Goal: Task Accomplishment & Management: Manage account settings

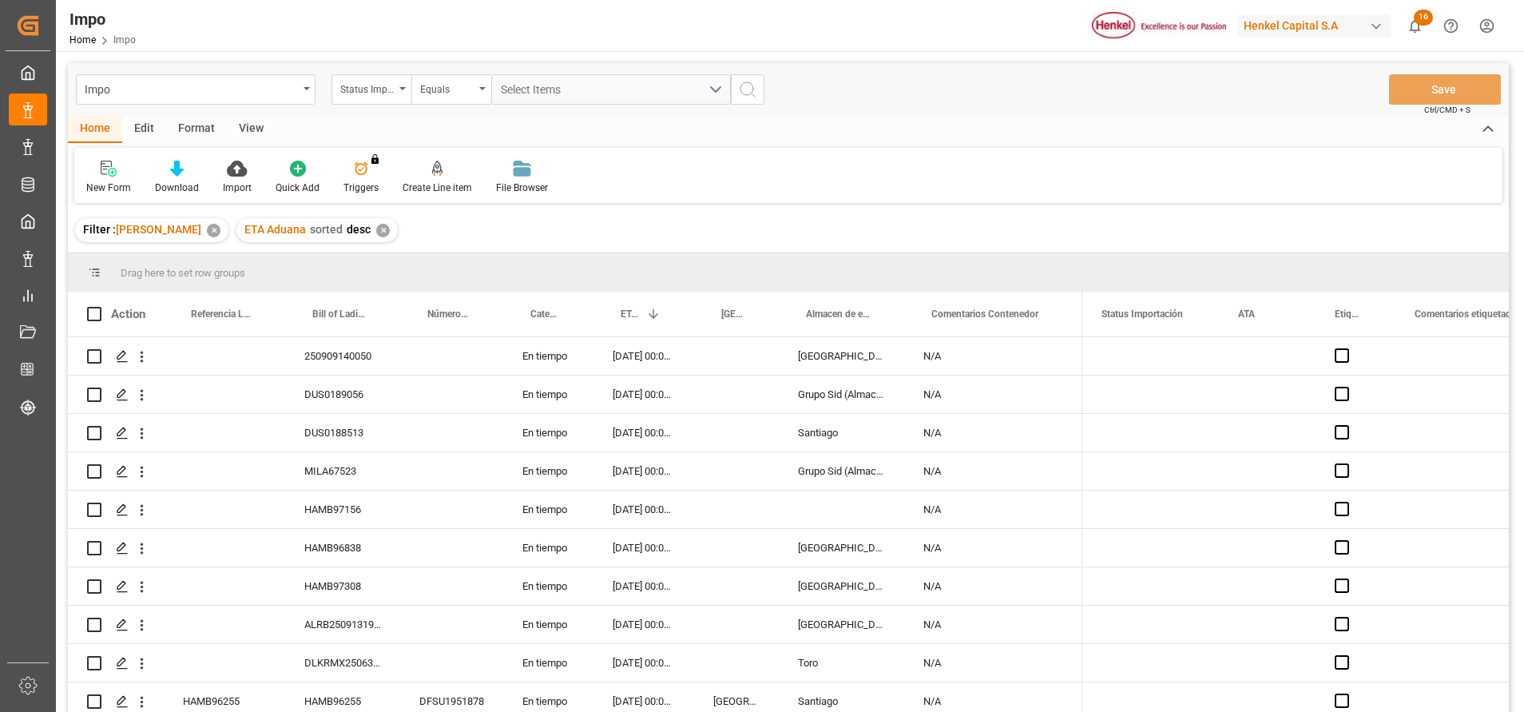
click at [192, 124] on div "Format" at bounding box center [196, 129] width 61 height 27
click at [98, 160] on div at bounding box center [109, 168] width 47 height 17
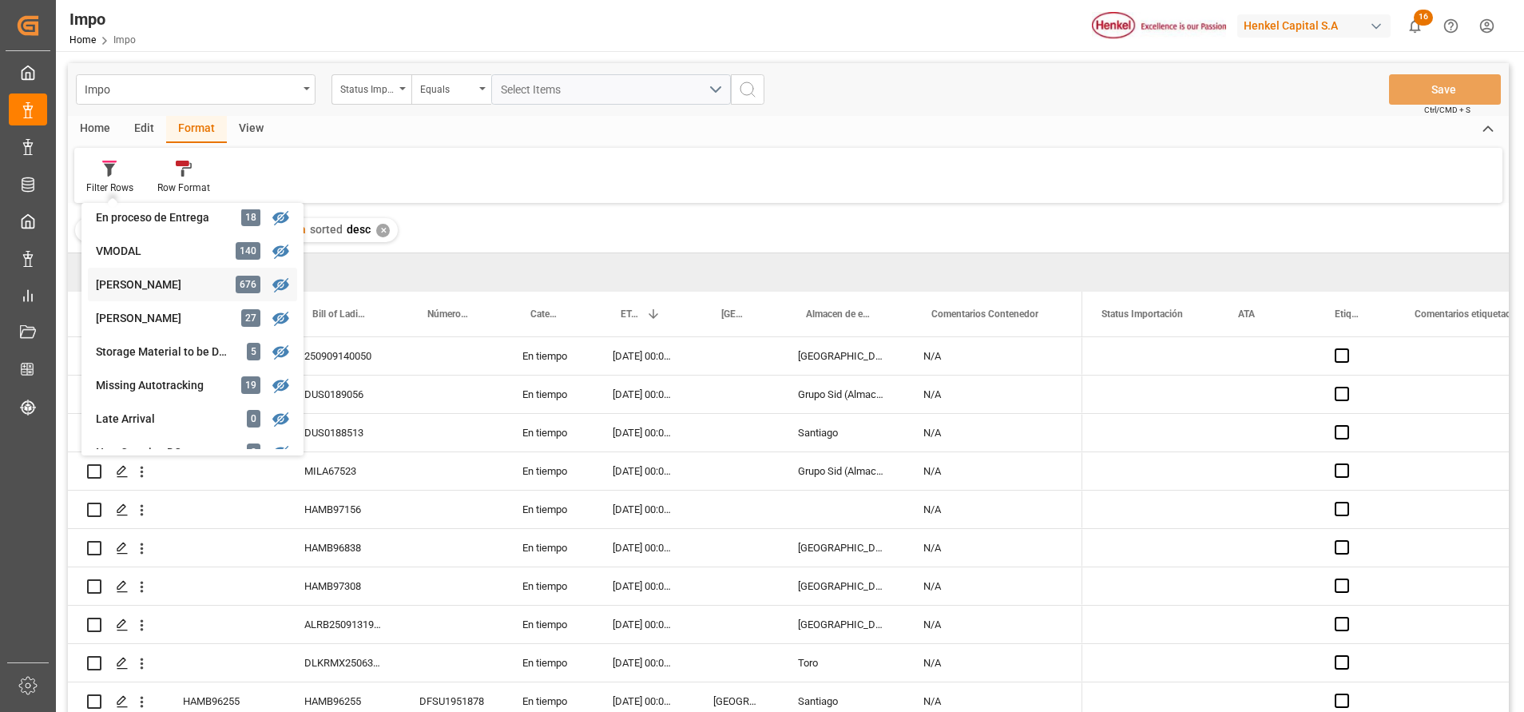
scroll to position [360, 0]
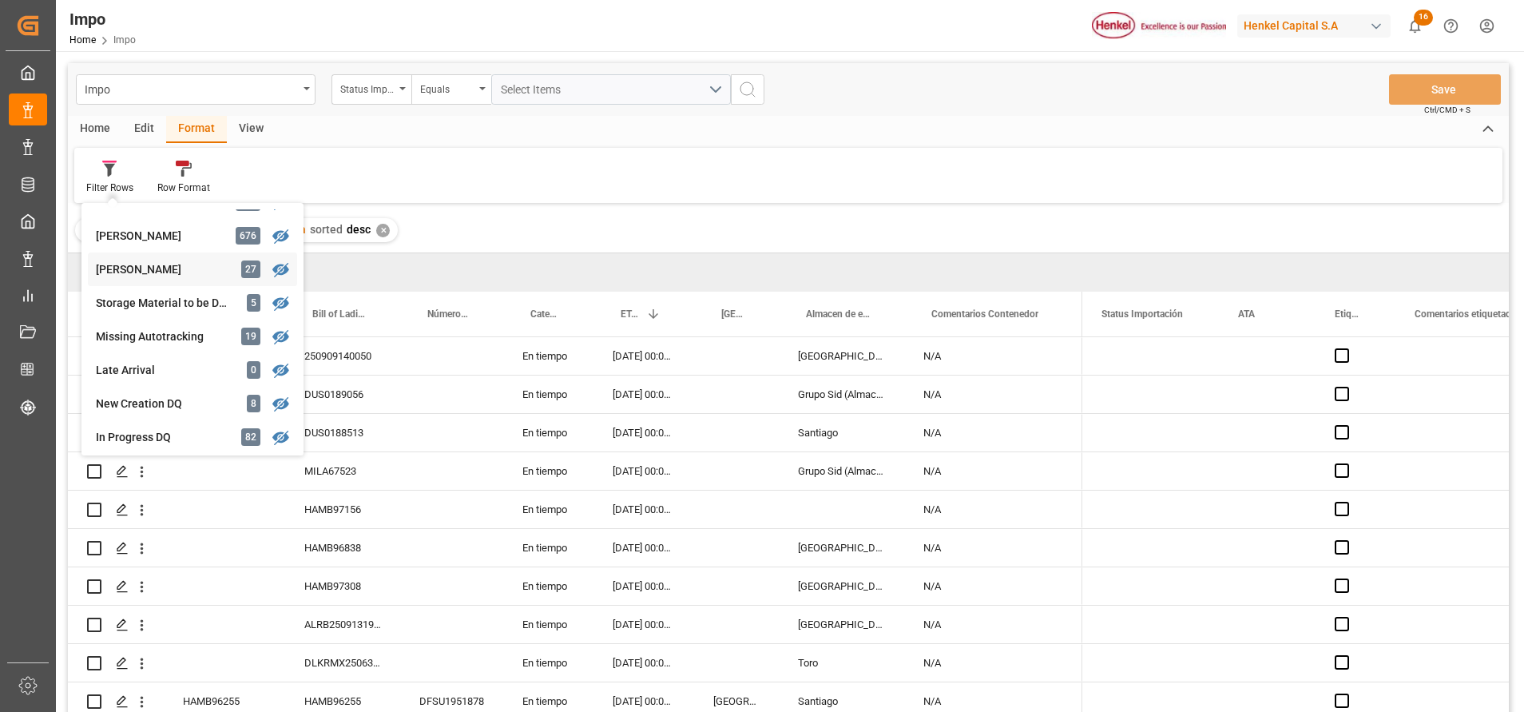
click at [200, 280] on div "[PERSON_NAME] 27" at bounding box center [192, 269] width 209 height 34
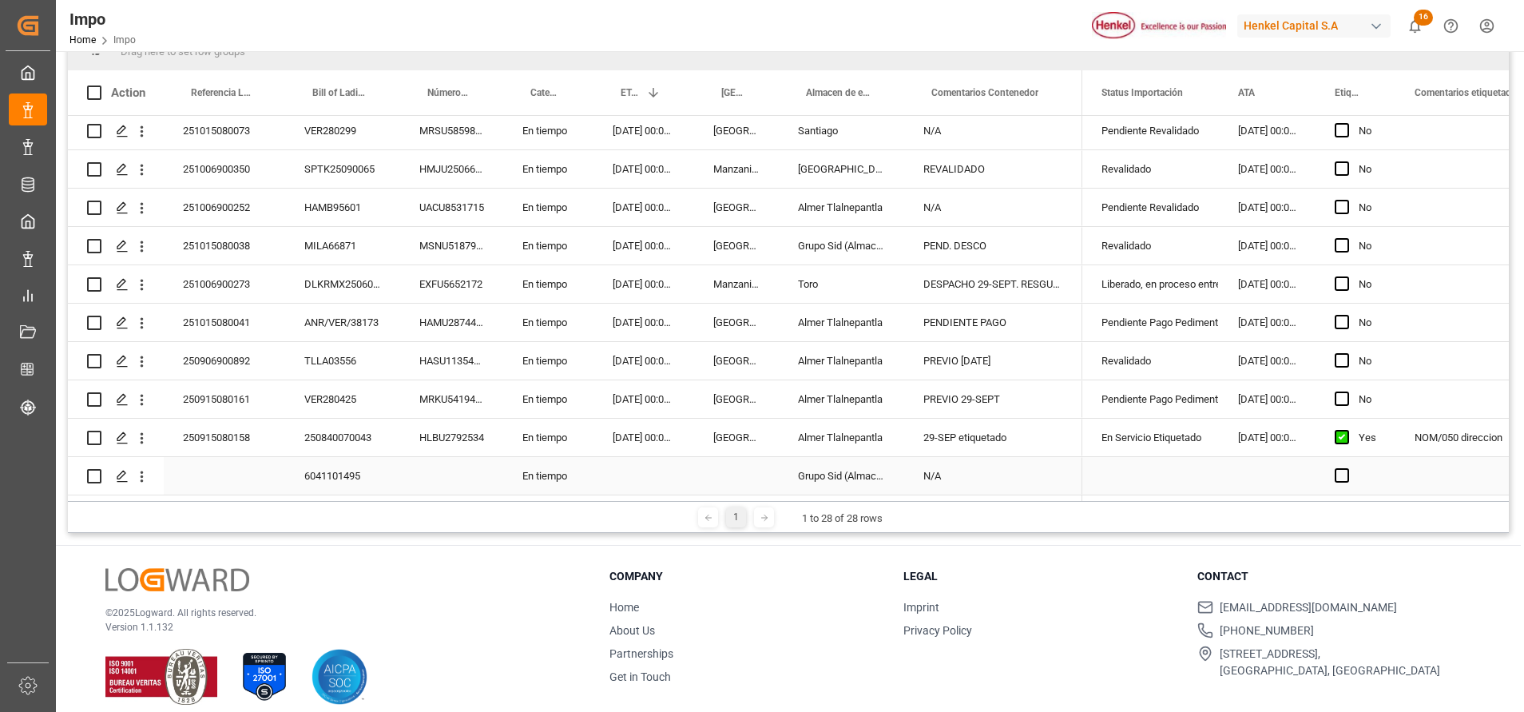
scroll to position [237, 0]
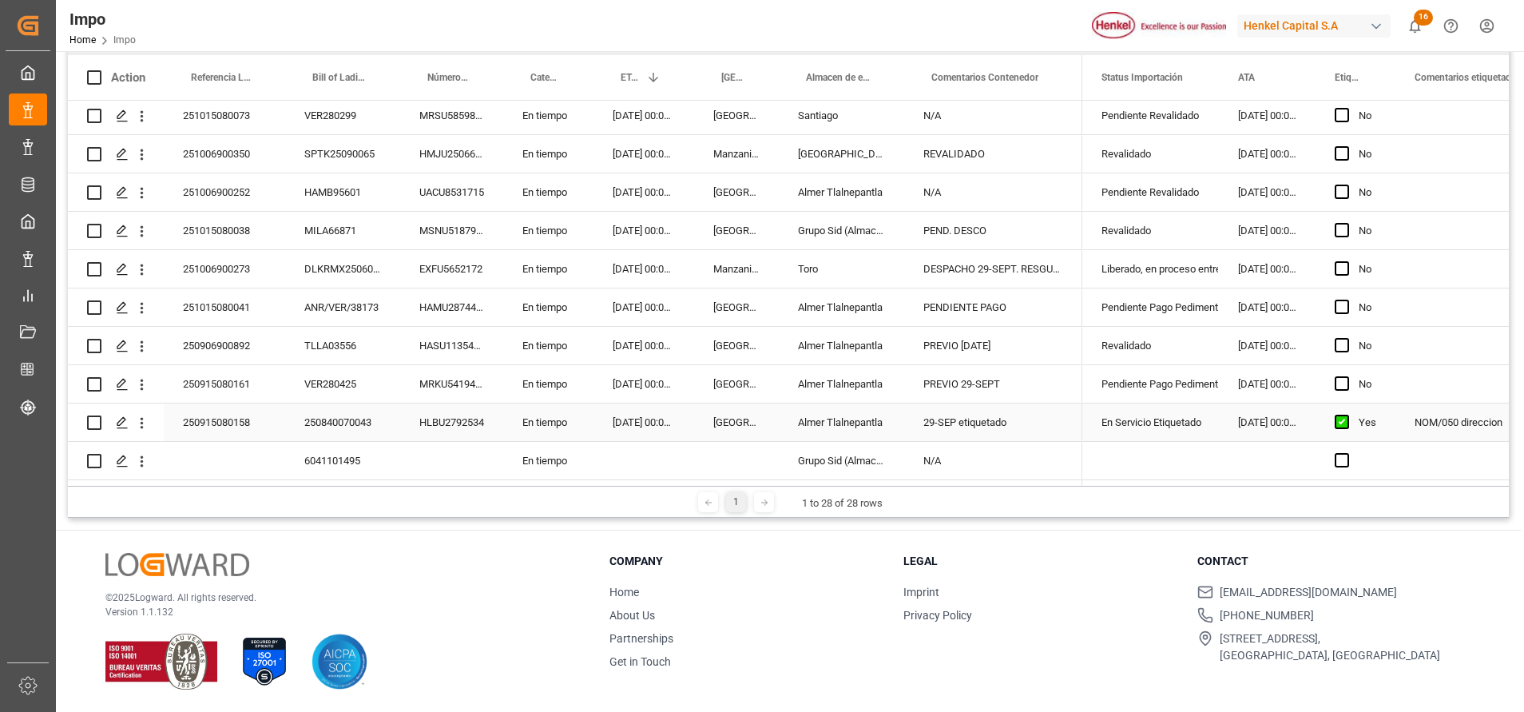
click at [238, 417] on div "250915080158" at bounding box center [224, 422] width 121 height 38
click at [148, 415] on icon "open menu" at bounding box center [141, 423] width 17 height 17
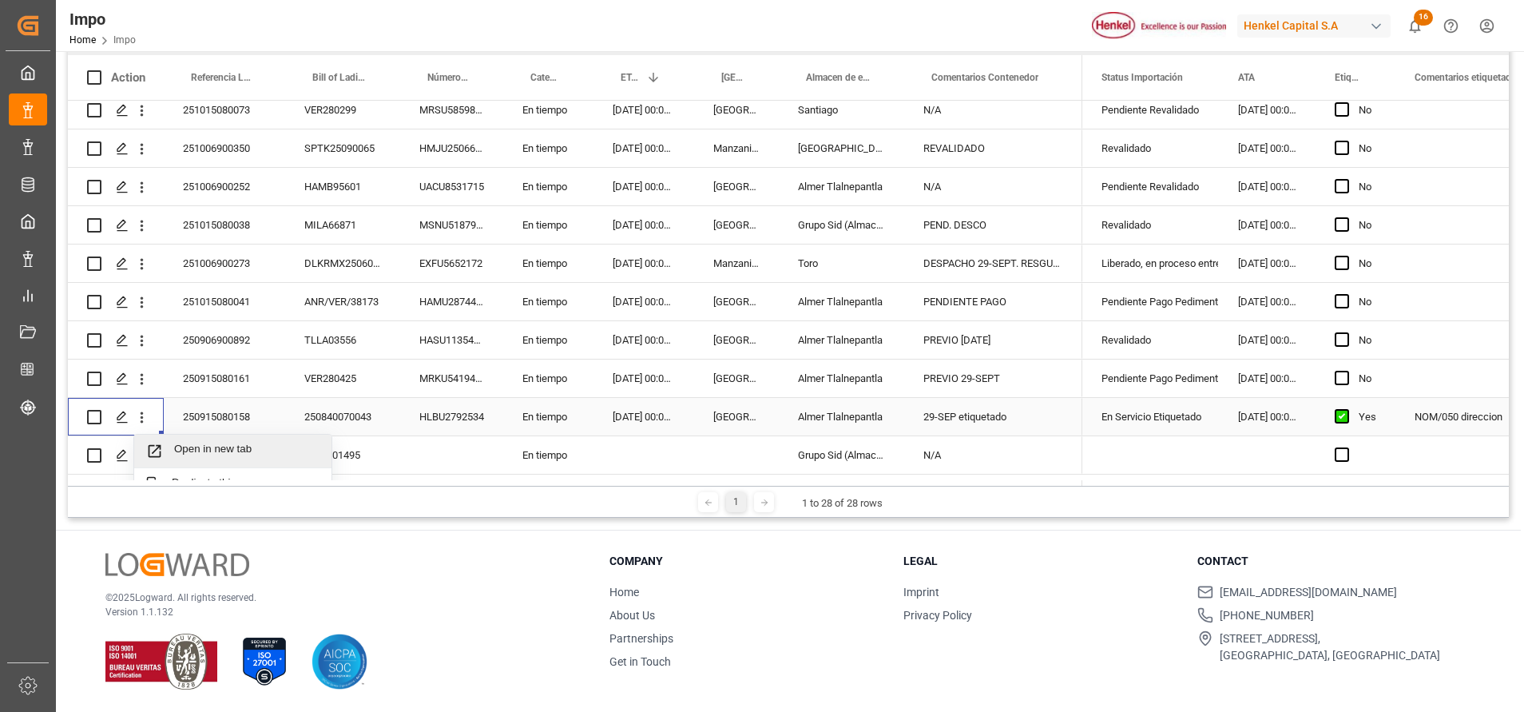
click at [211, 452] on span "Open in new tab" at bounding box center [246, 451] width 145 height 17
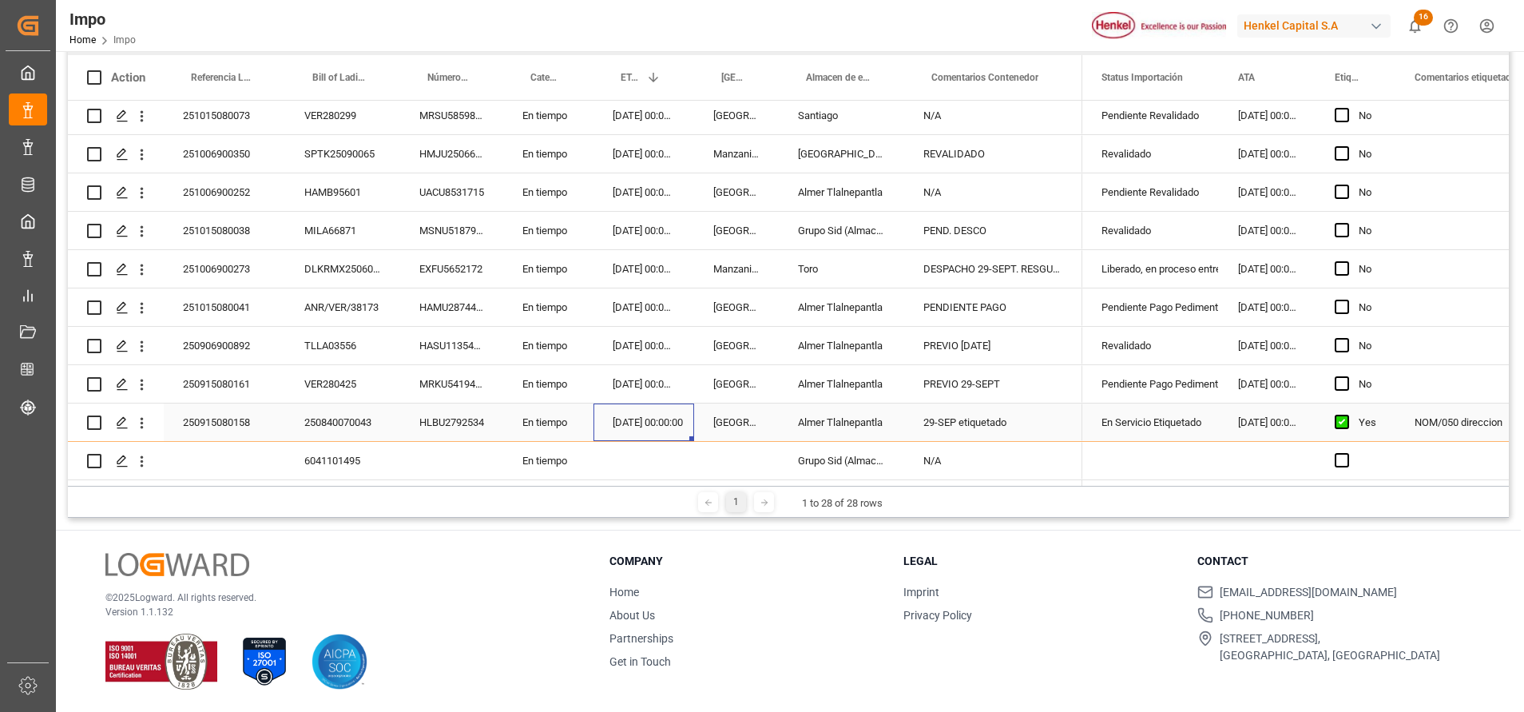
click at [650, 427] on div "[DATE] 00:00:00" at bounding box center [644, 422] width 101 height 38
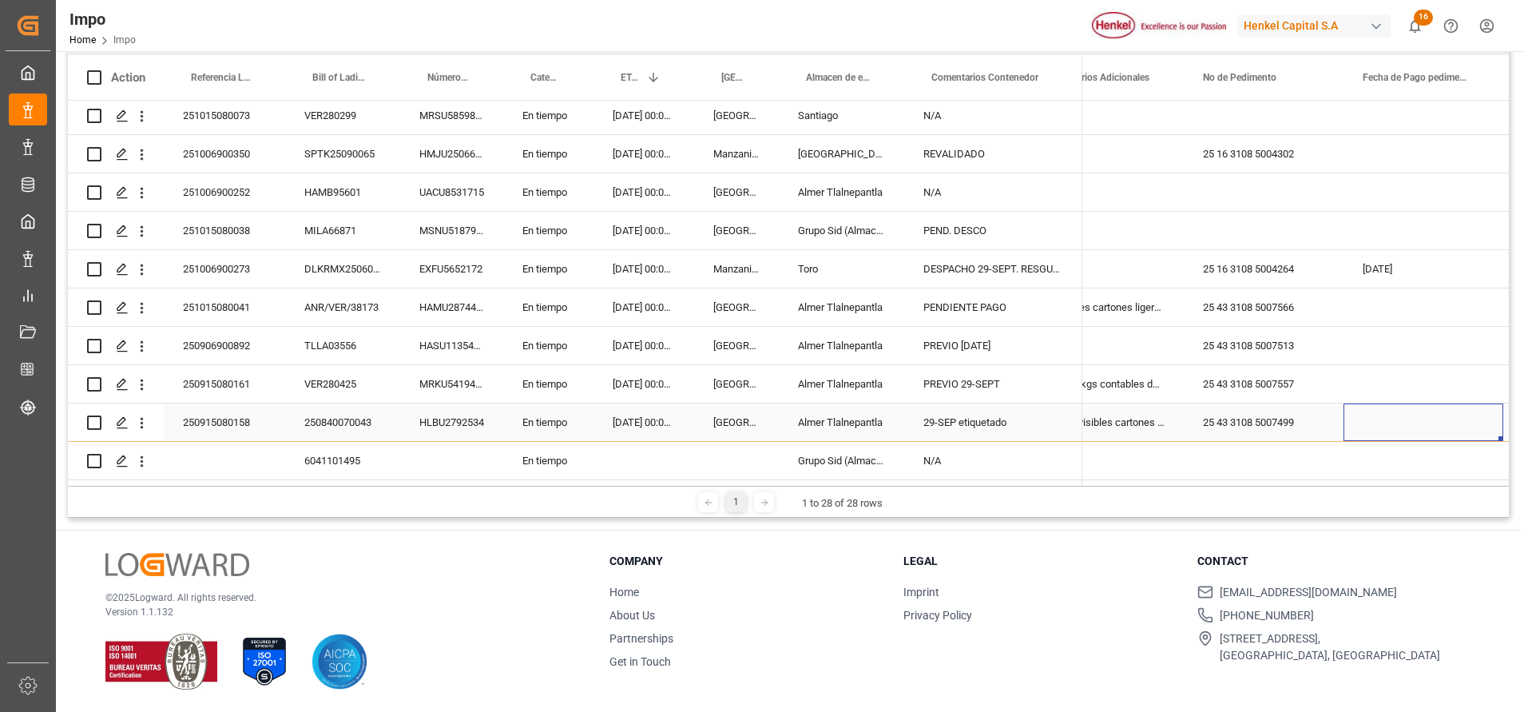
scroll to position [0, 0]
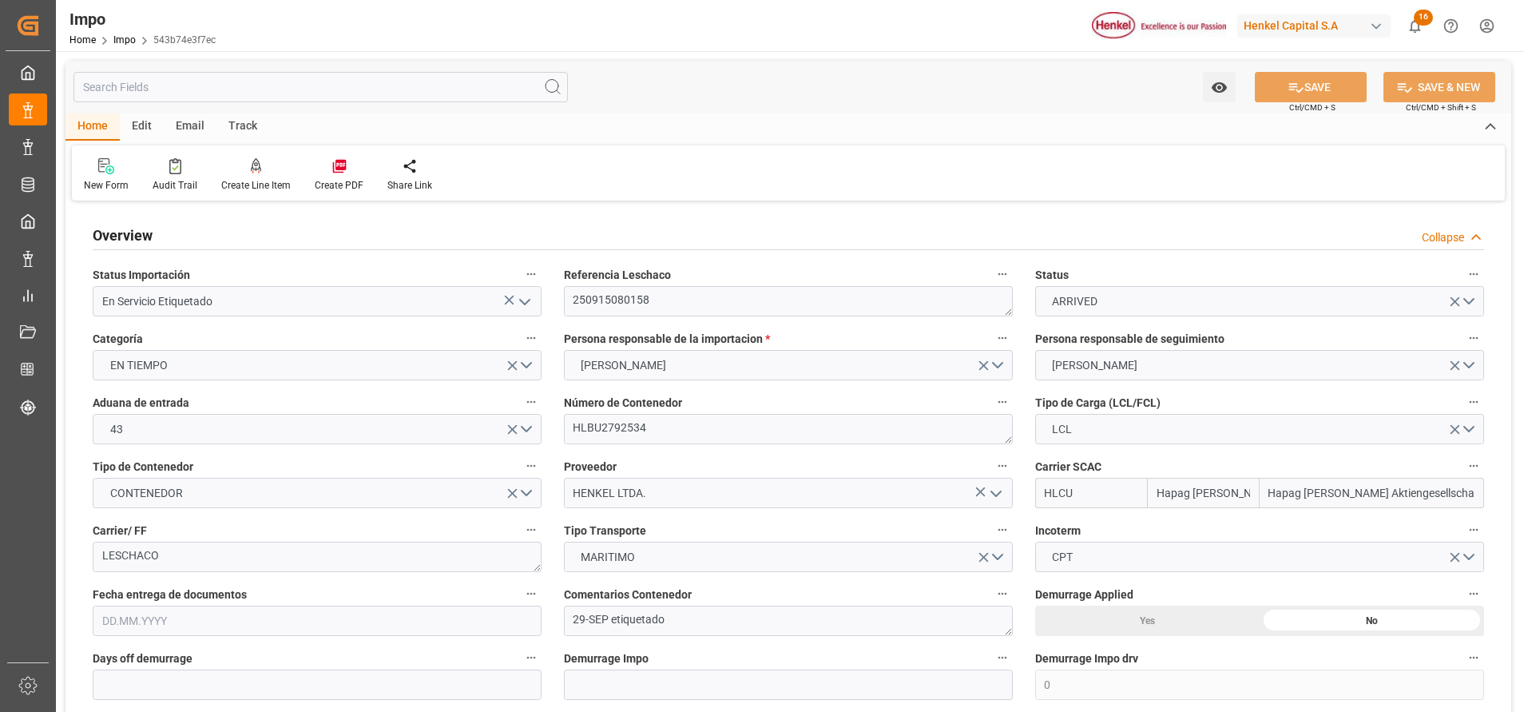
type input "Hapag Lloyd"
type input "Hapag [PERSON_NAME] Aktiengesellschaft"
type input "0"
type input "2"
type input "12.552"
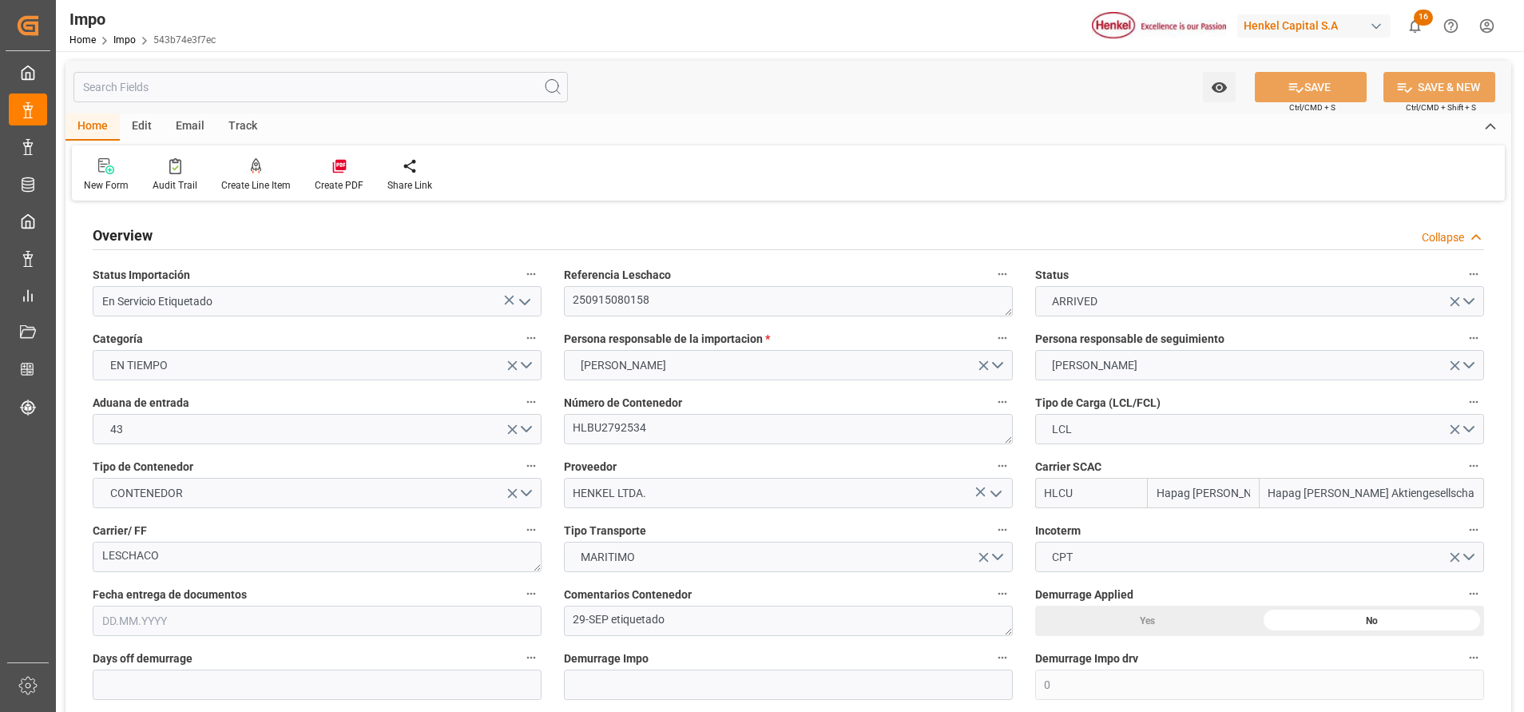
type input "9"
type input "10.09.2025"
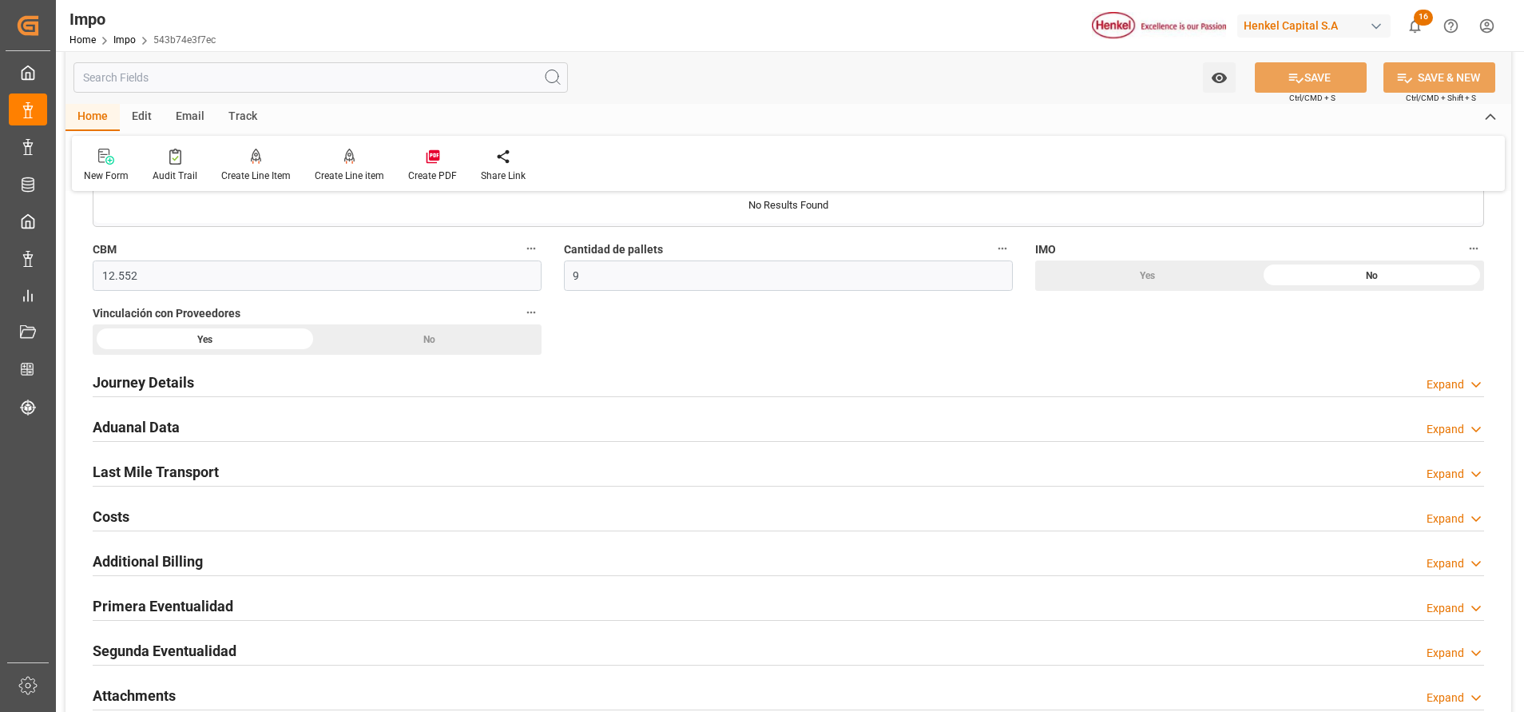
scroll to position [959, 0]
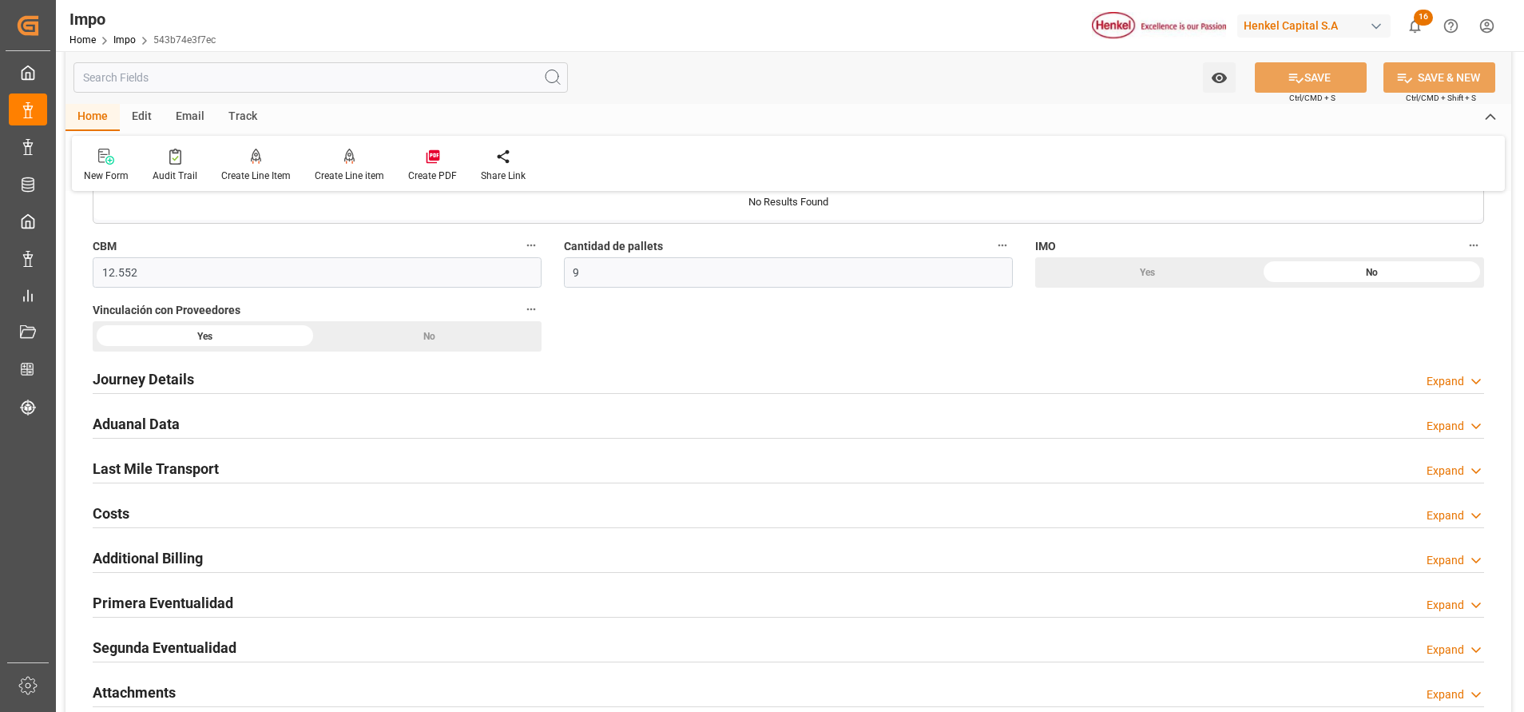
drag, startPoint x: 166, startPoint y: 607, endPoint x: 225, endPoint y: 519, distance: 105.9
click at [165, 606] on h2 "Primera Eventualidad" at bounding box center [163, 603] width 141 height 22
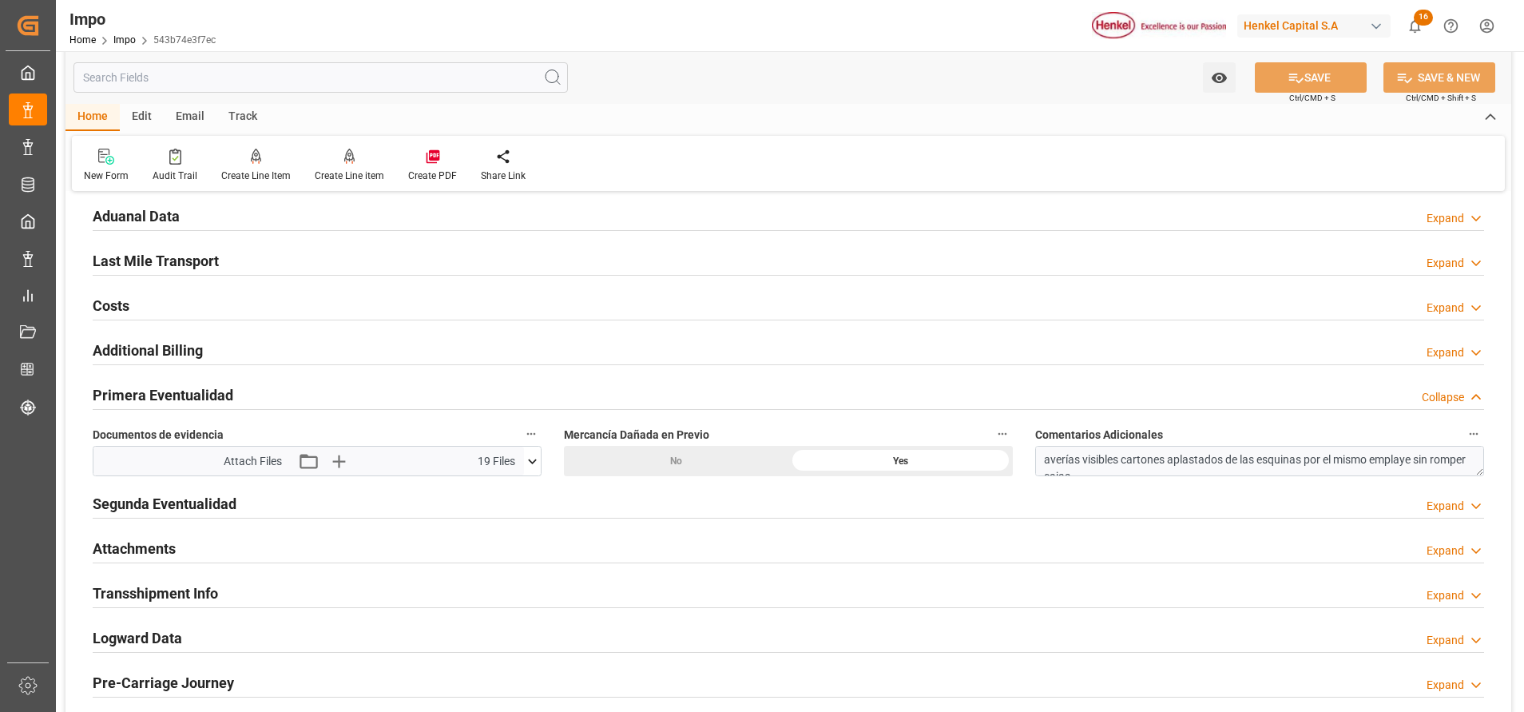
scroll to position [1318, 0]
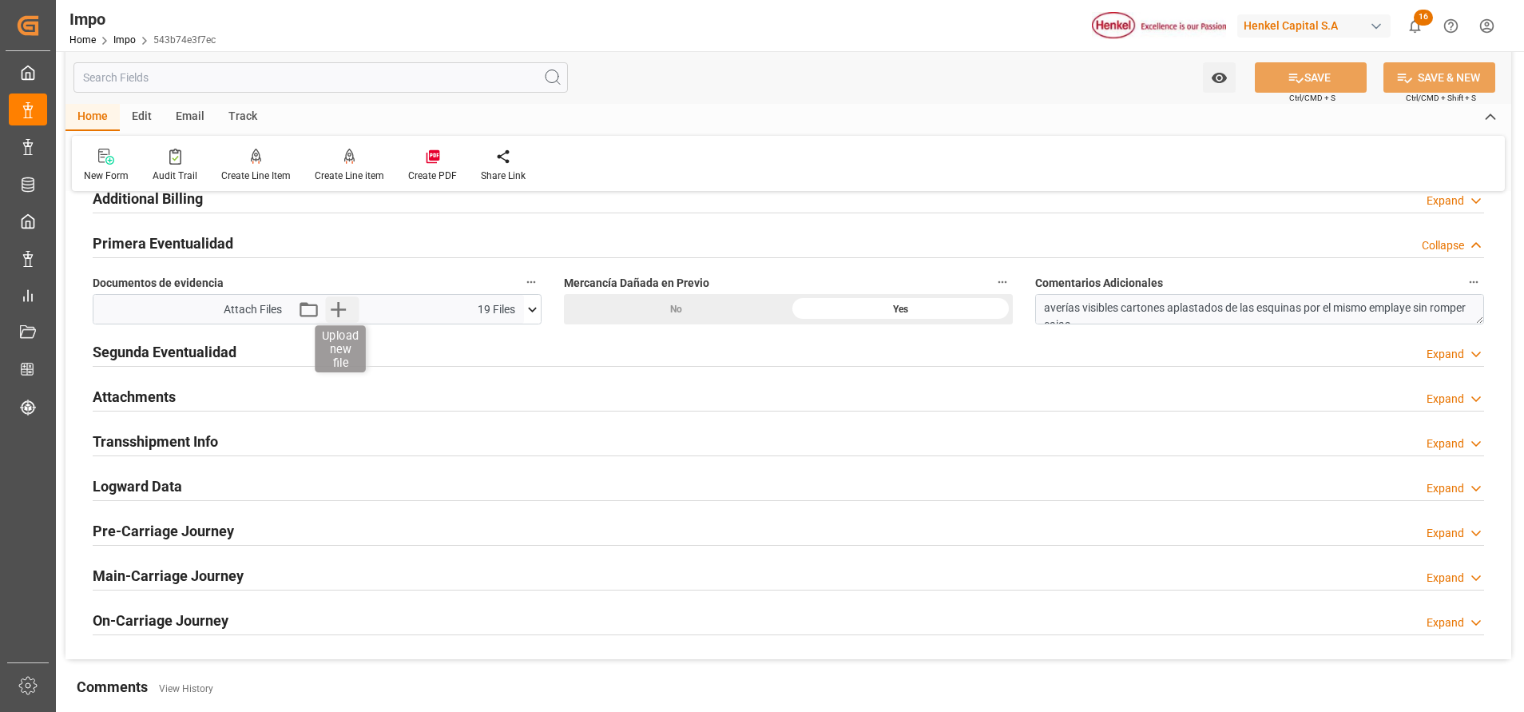
click at [338, 304] on icon "button" at bounding box center [338, 309] width 15 height 15
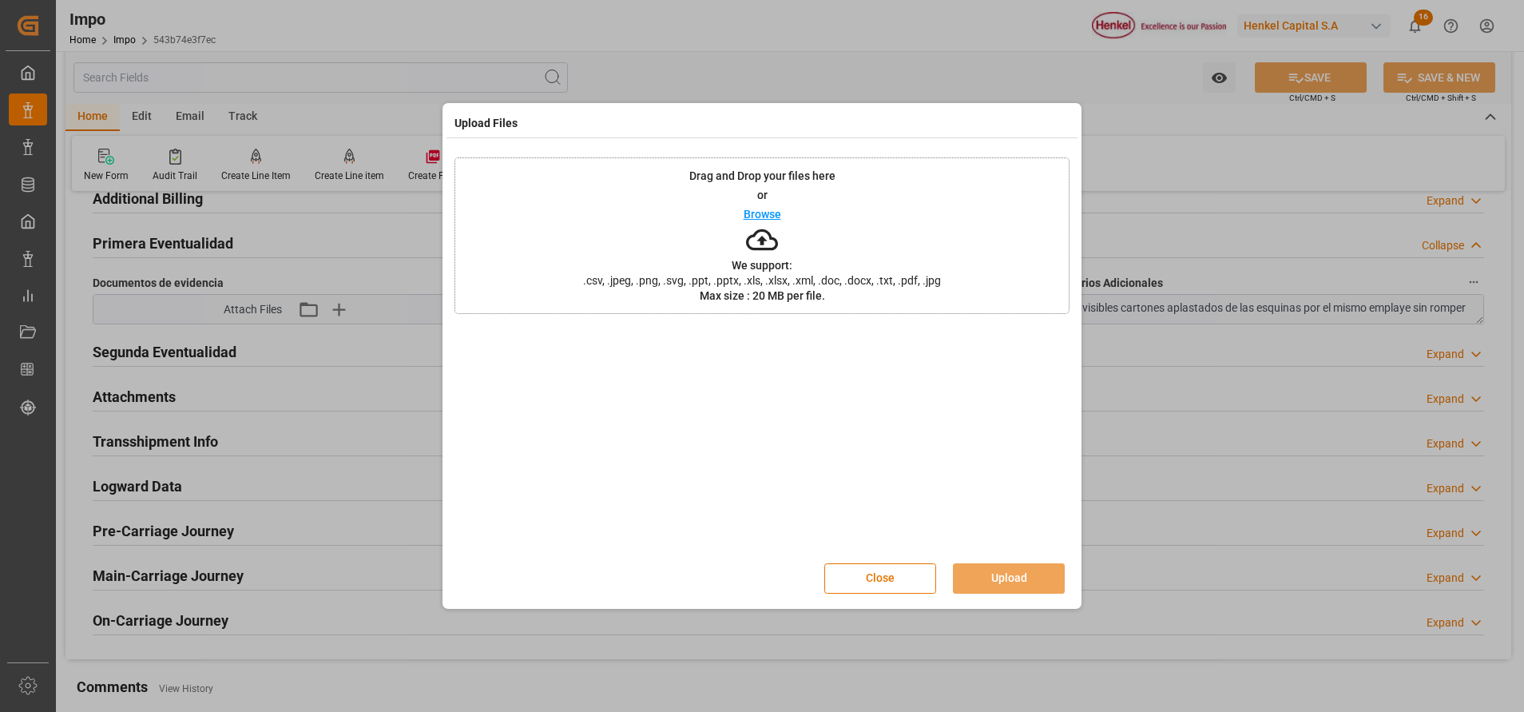
click at [765, 247] on icon at bounding box center [762, 240] width 32 height 32
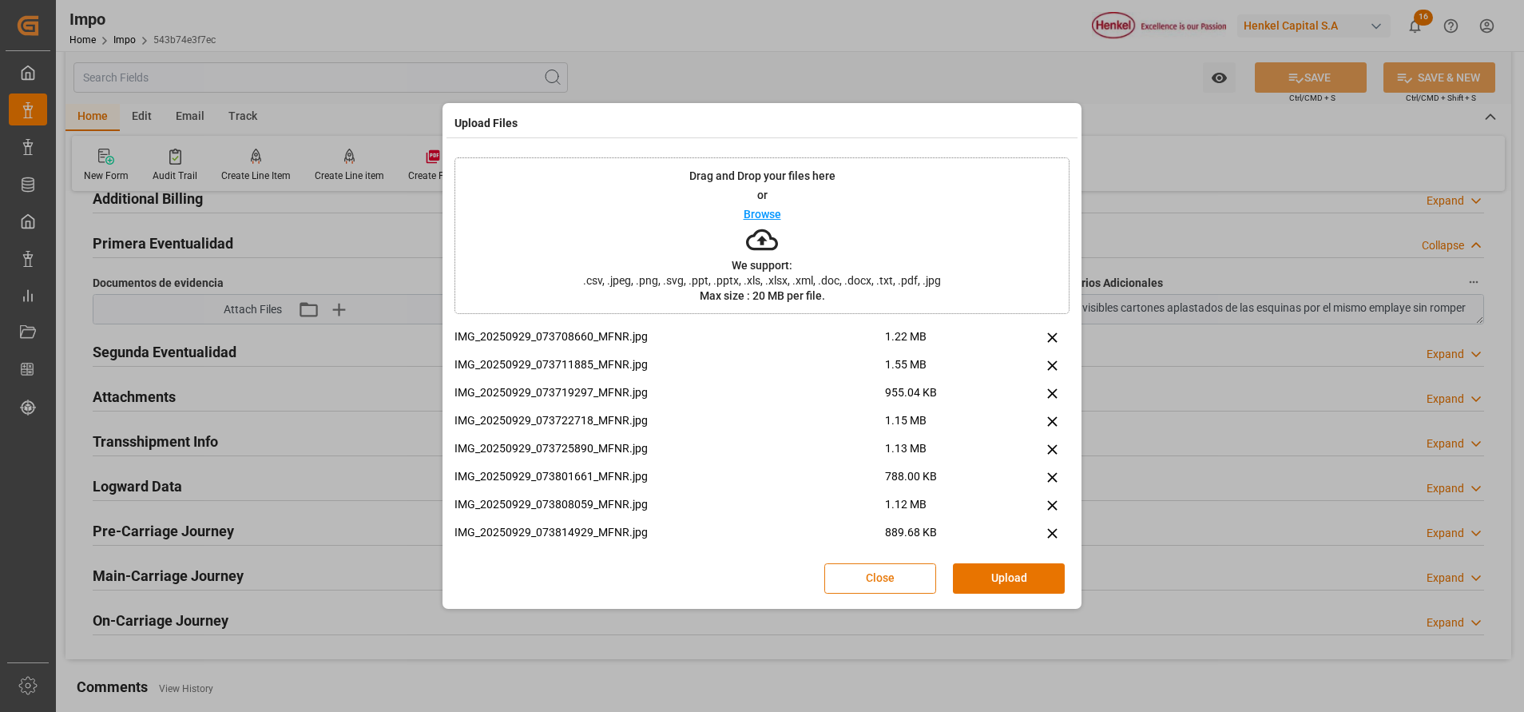
click at [899, 582] on button "Close" at bounding box center [881, 578] width 112 height 30
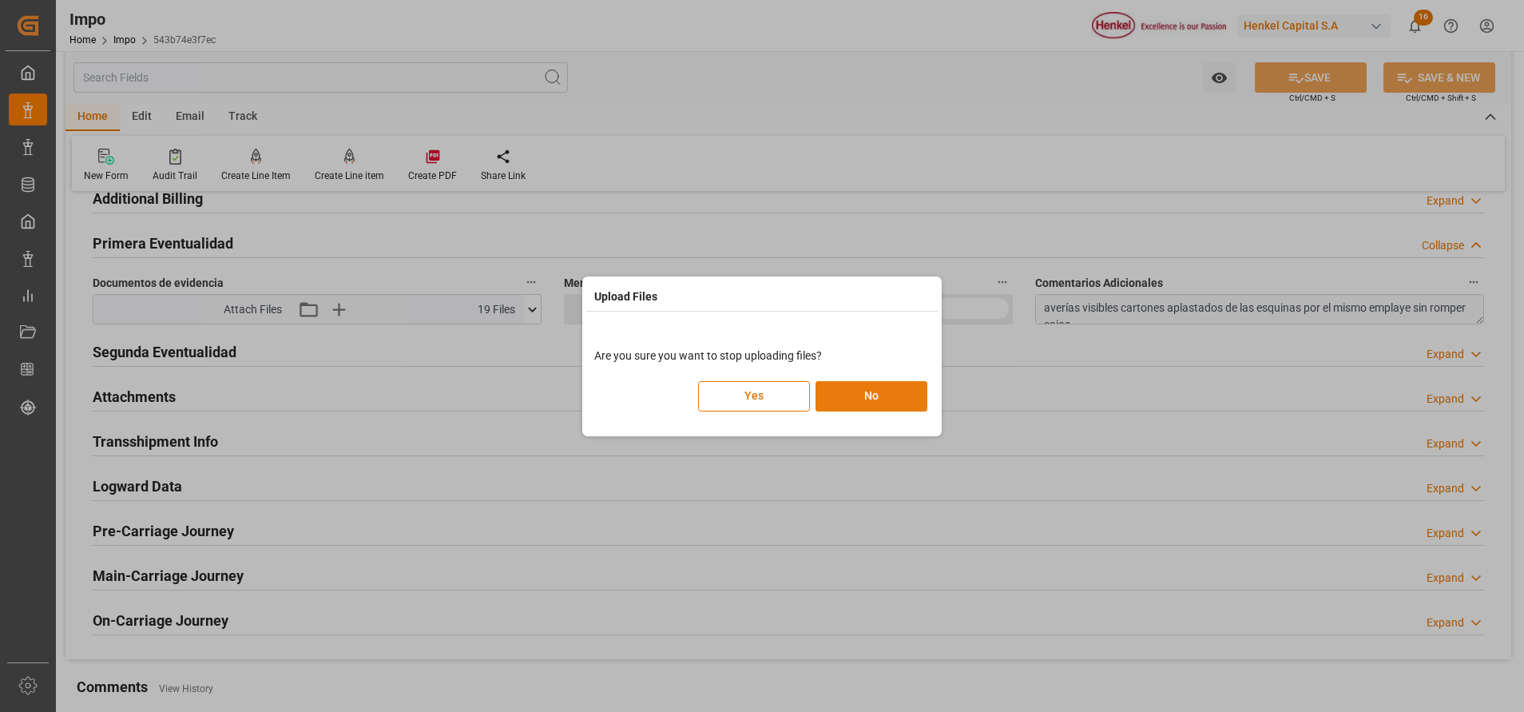
click at [870, 397] on button "No" at bounding box center [872, 396] width 112 height 30
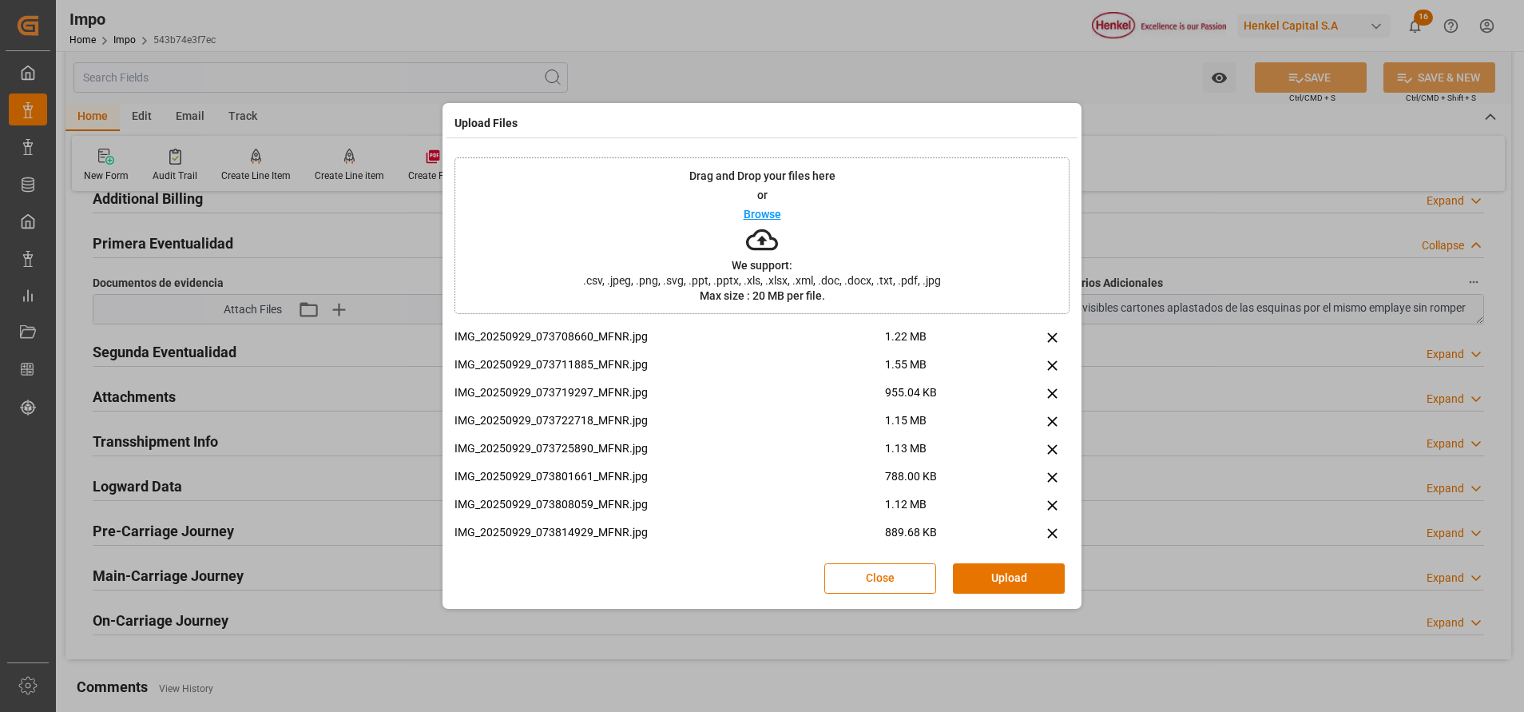
click at [768, 248] on icon at bounding box center [762, 240] width 32 height 22
click at [930, 582] on button "Close" at bounding box center [881, 578] width 112 height 30
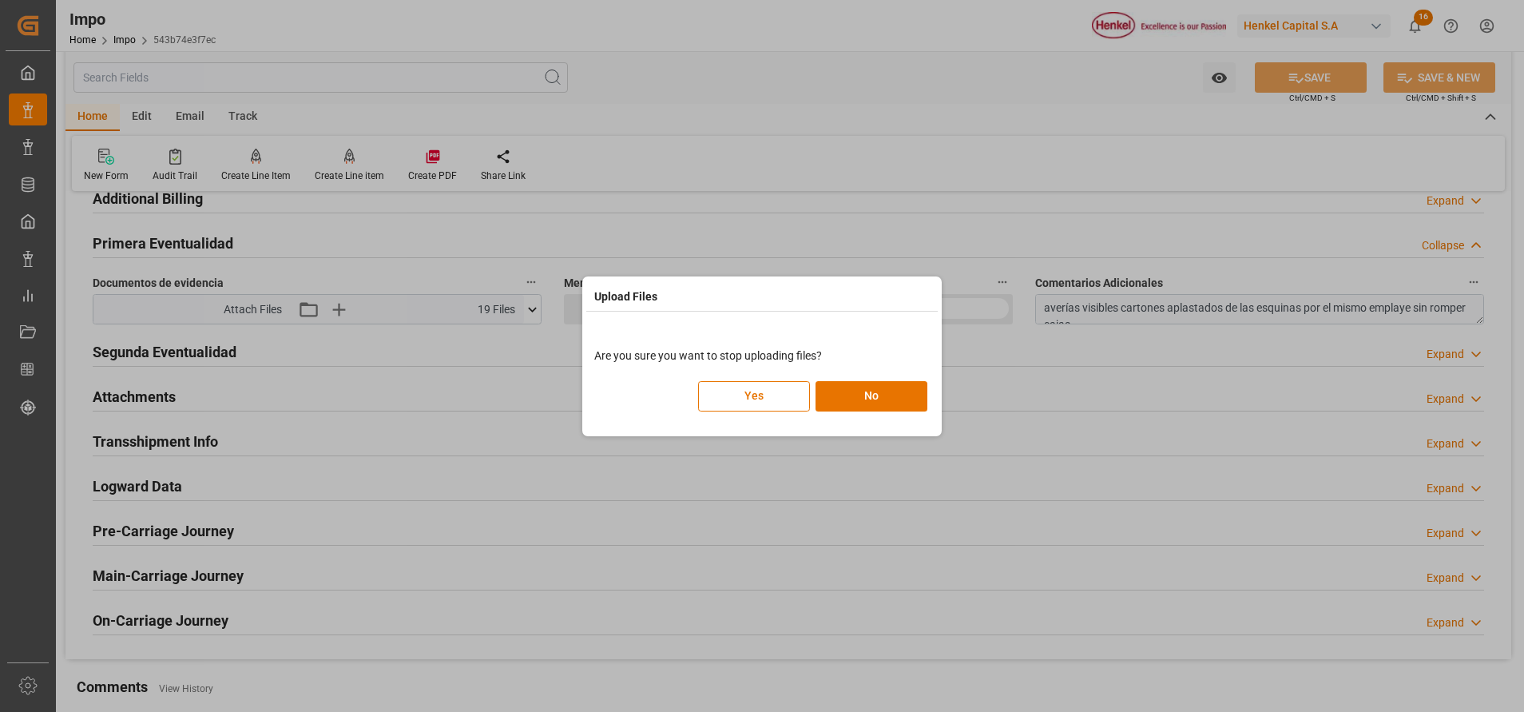
click at [790, 416] on div "Upload Files Are you sure you want to stop uploading files? Yes No" at bounding box center [762, 356] width 360 height 160
click at [796, 403] on button "Yes" at bounding box center [754, 396] width 112 height 30
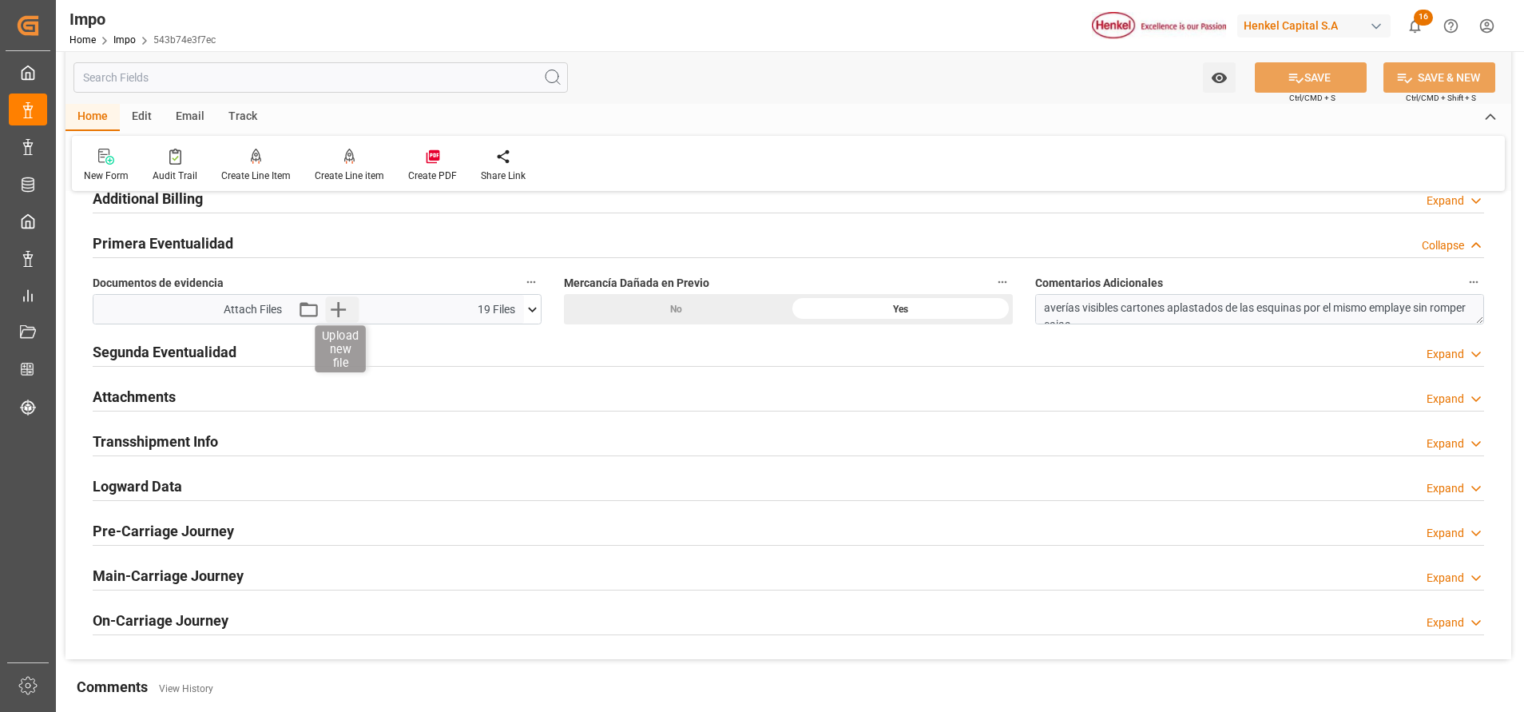
click at [328, 312] on icon "button" at bounding box center [338, 309] width 26 height 26
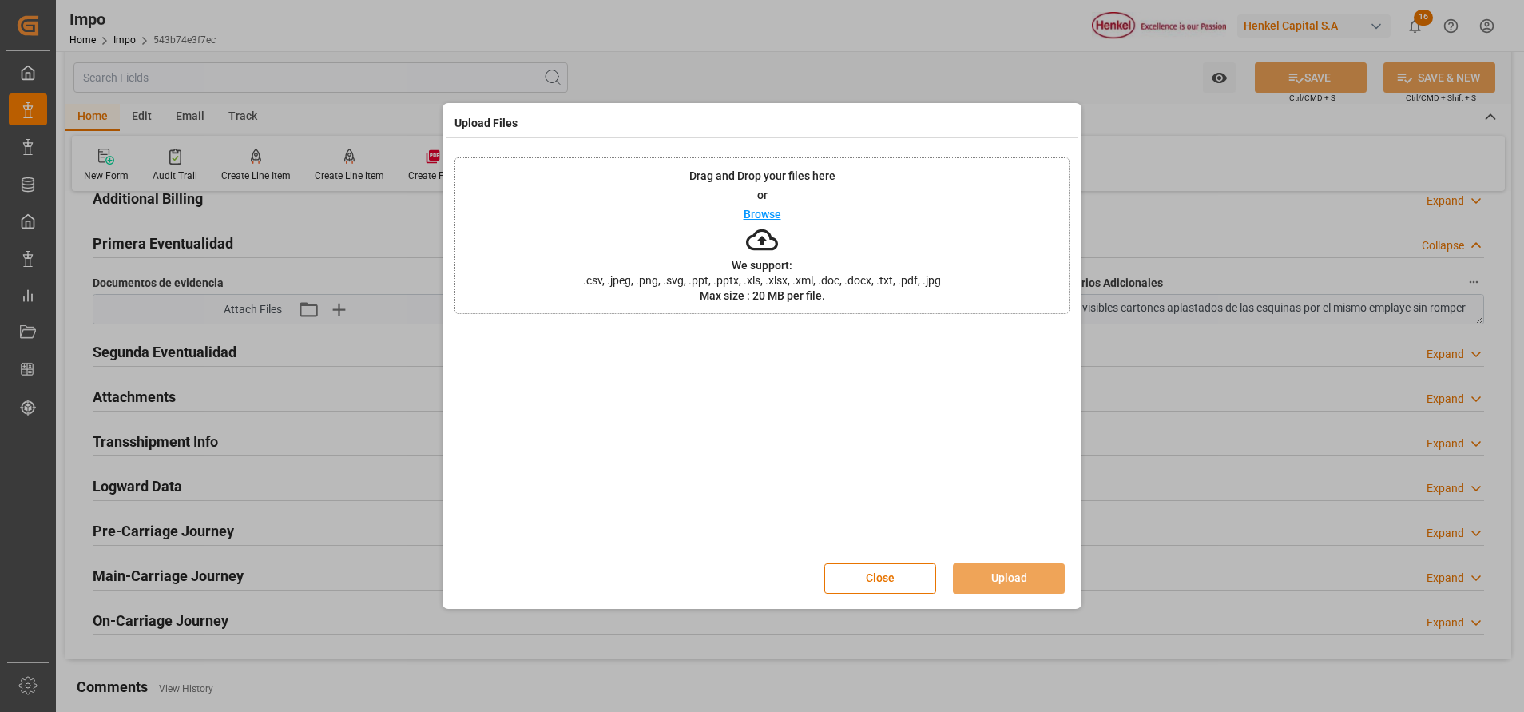
click at [767, 232] on icon at bounding box center [762, 240] width 32 height 22
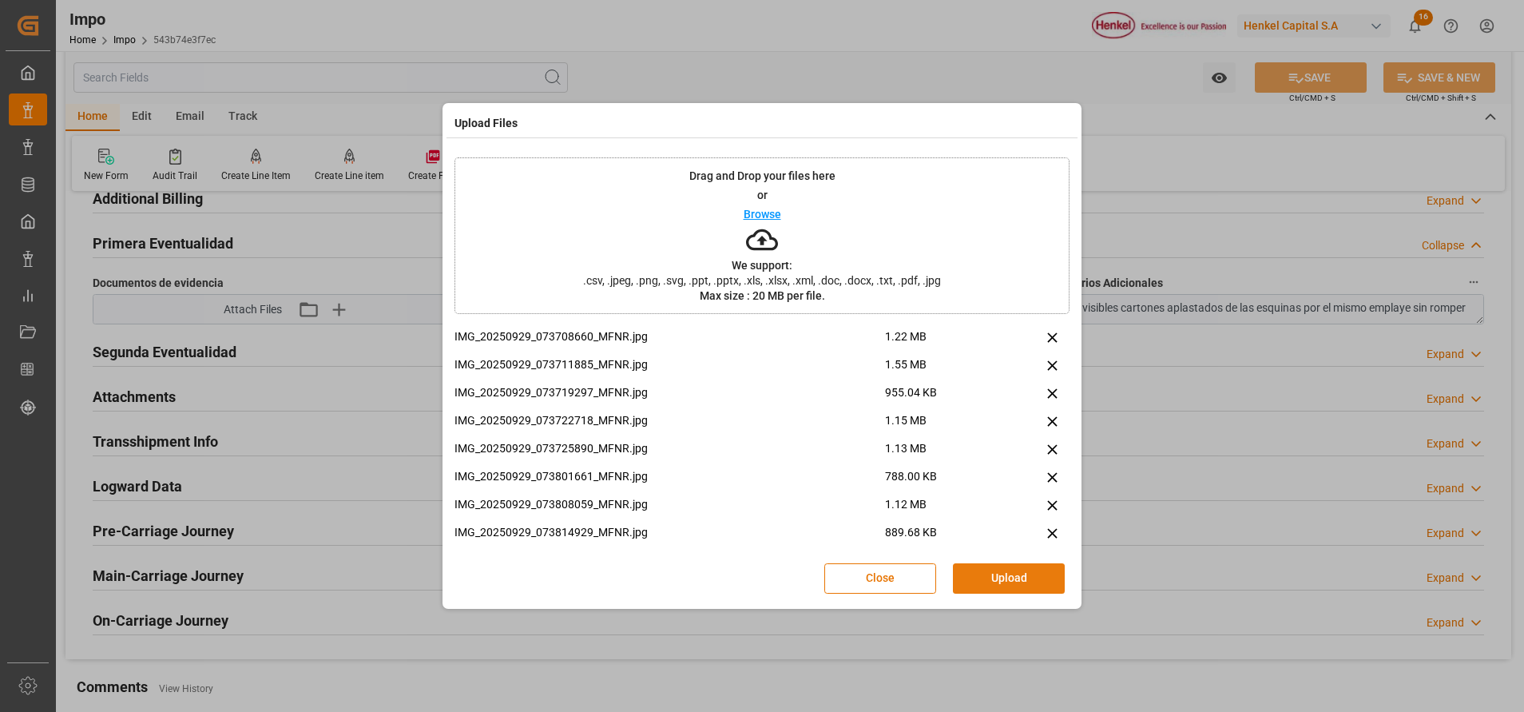
click at [976, 574] on button "Upload" at bounding box center [1009, 578] width 112 height 30
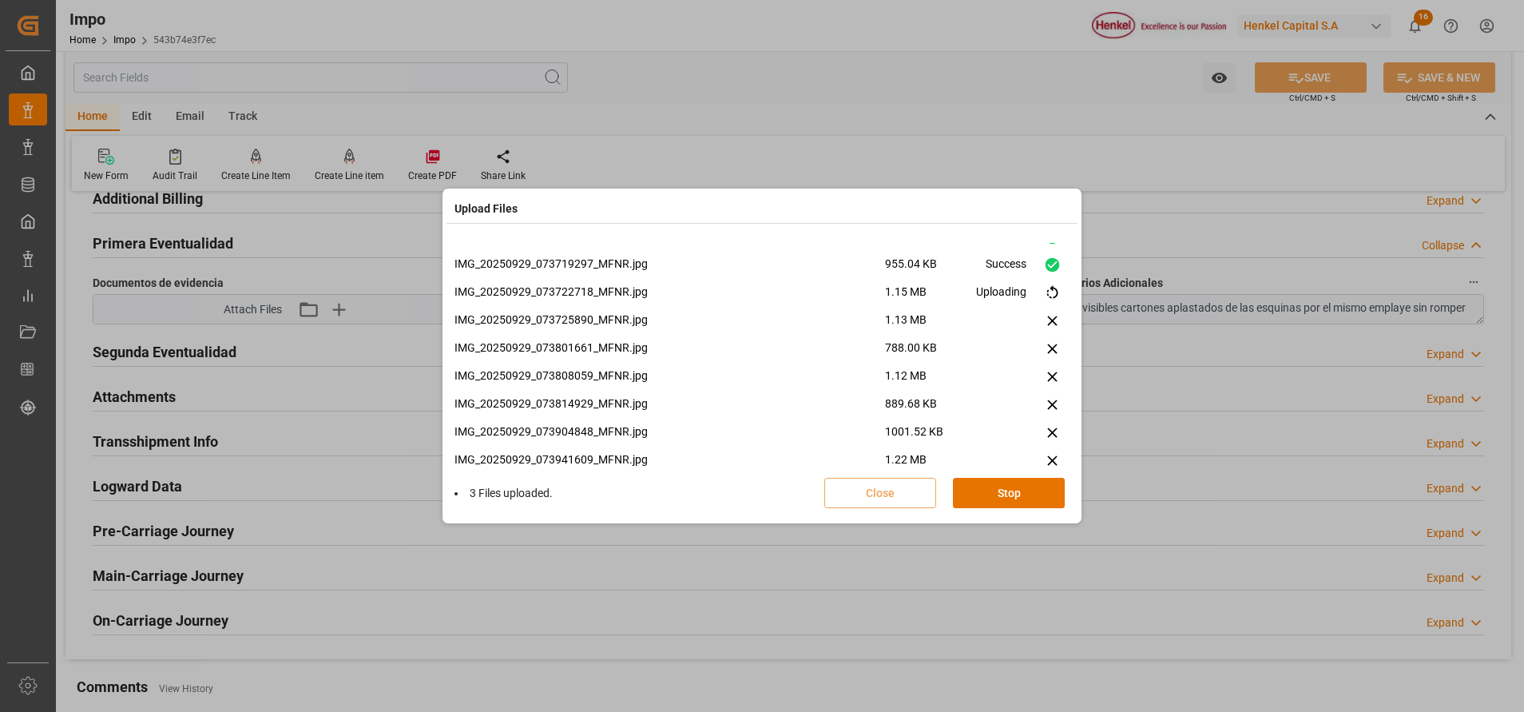
scroll to position [67, 0]
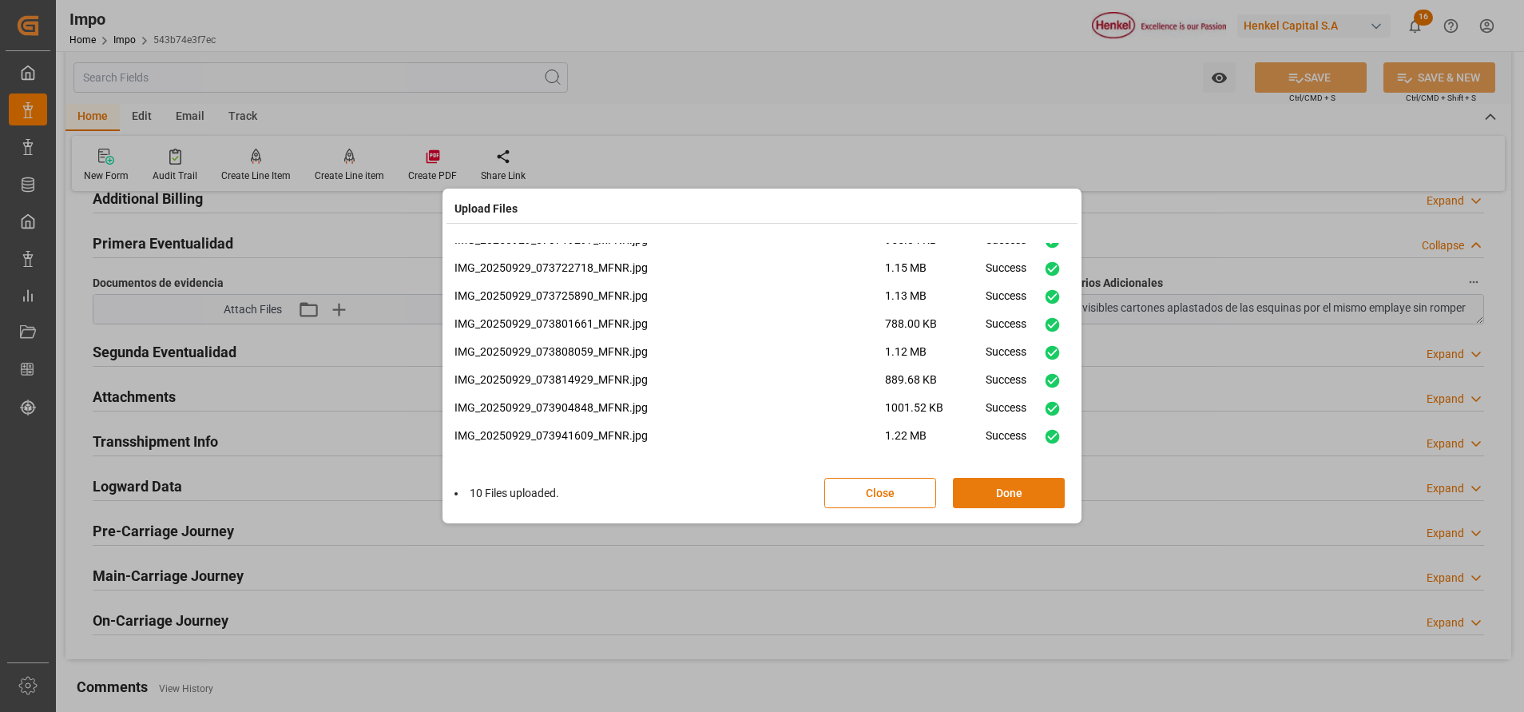
click at [1028, 483] on button "Done" at bounding box center [1009, 493] width 112 height 30
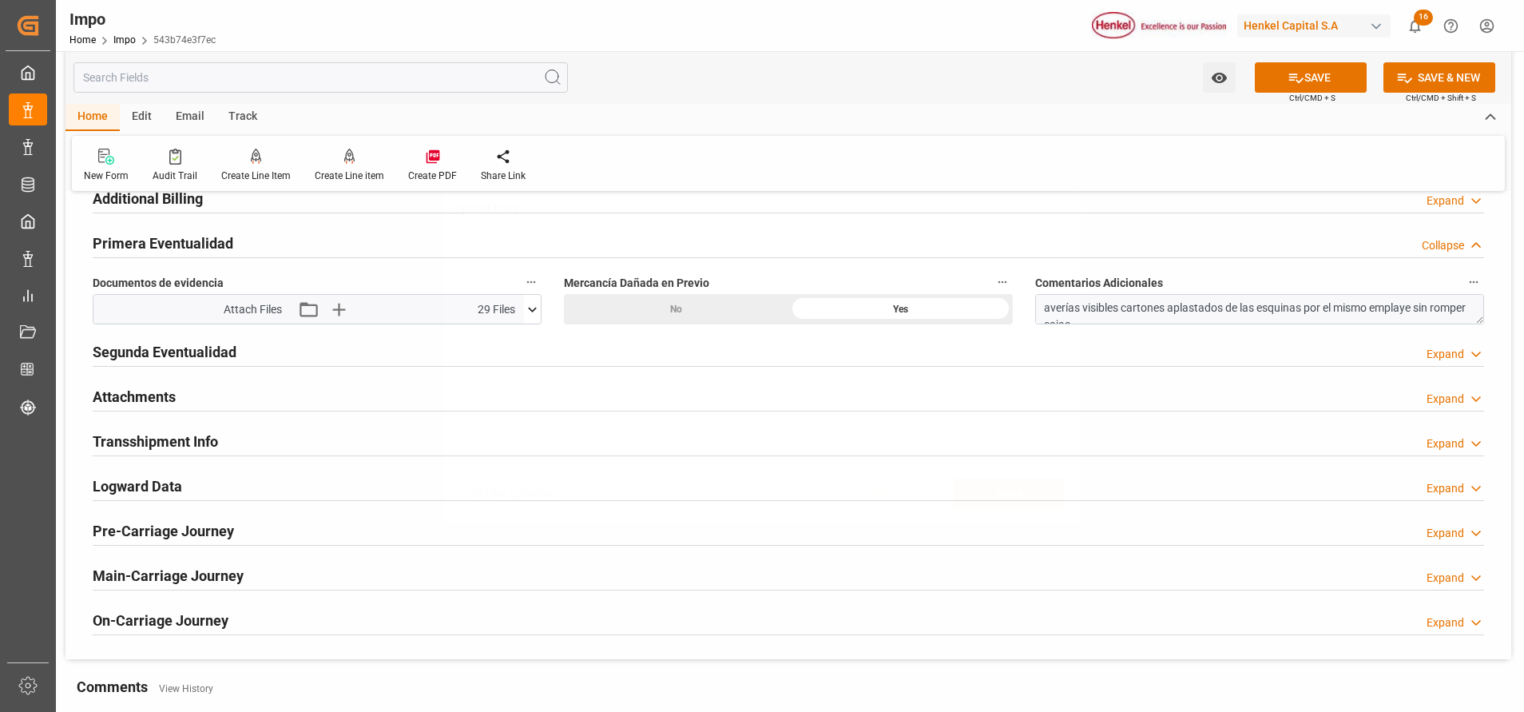
scroll to position [0, 0]
click at [1334, 68] on button "SAVE" at bounding box center [1311, 77] width 112 height 30
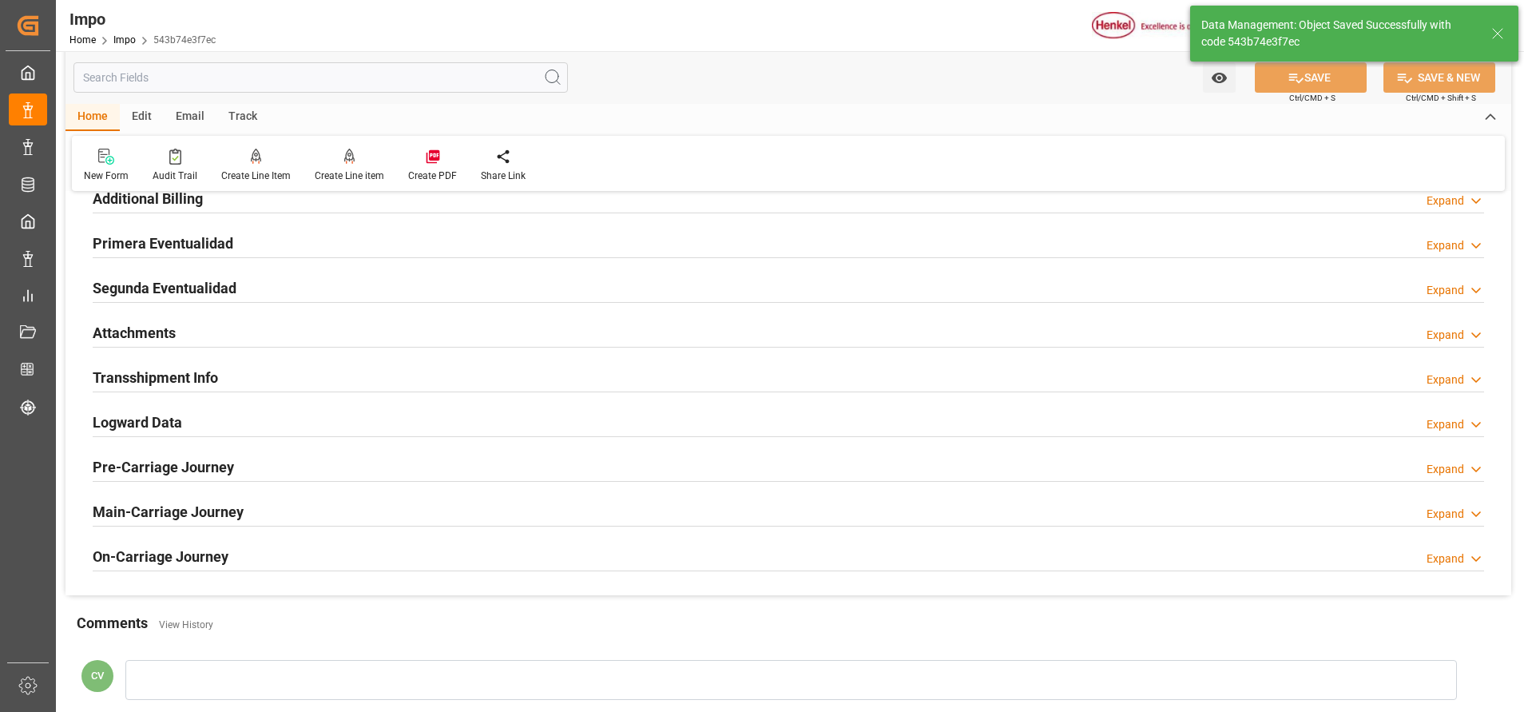
type textarea "29-SEP etiquetado"
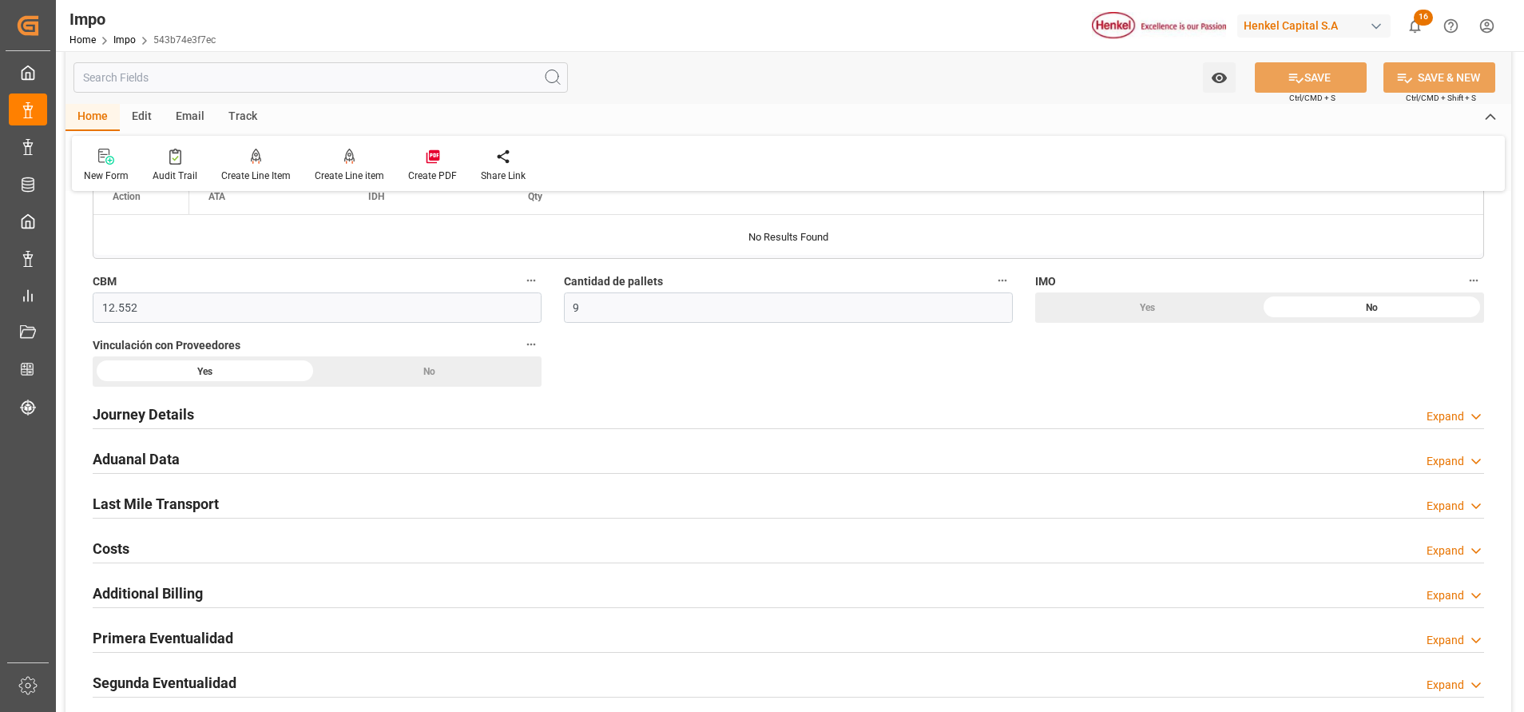
scroll to position [1283, 0]
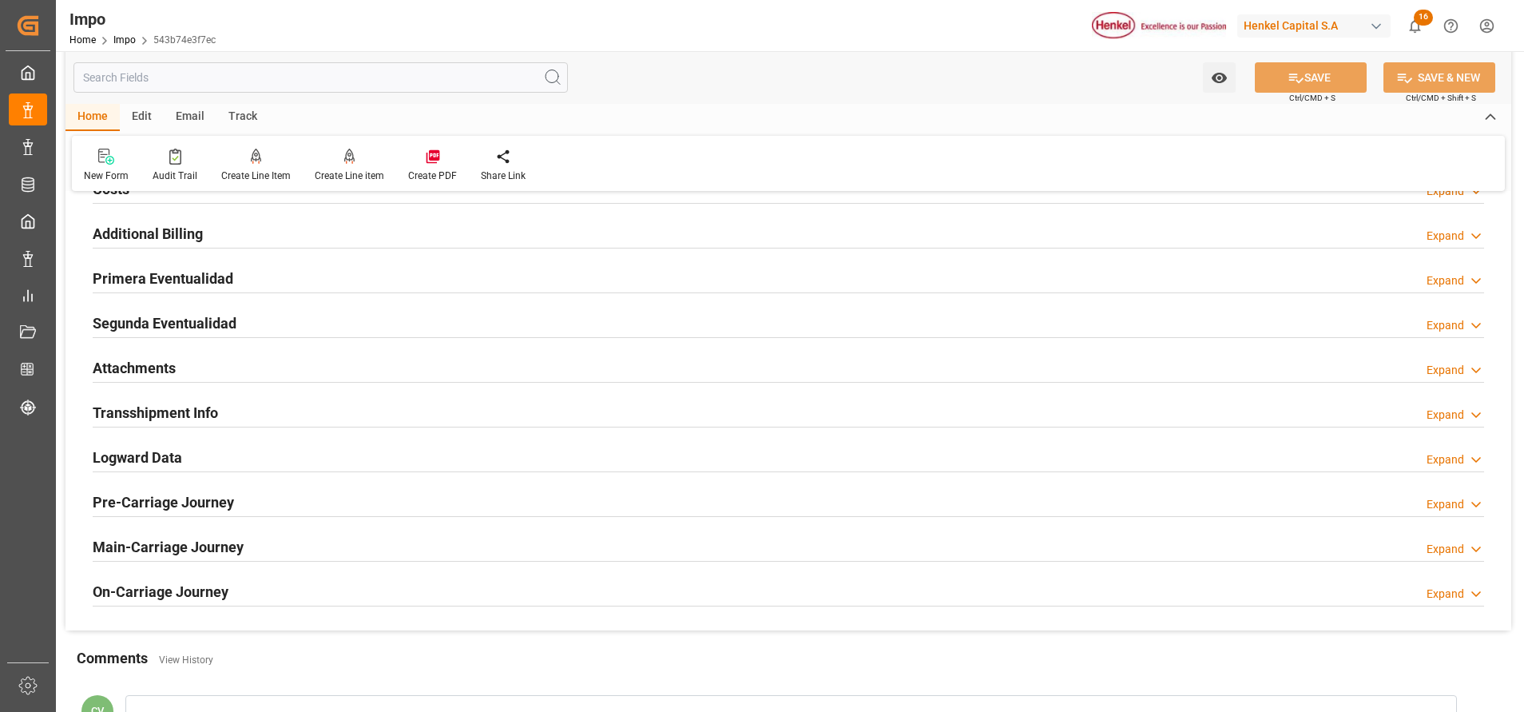
click at [120, 360] on h2 "Attachments" at bounding box center [134, 368] width 83 height 22
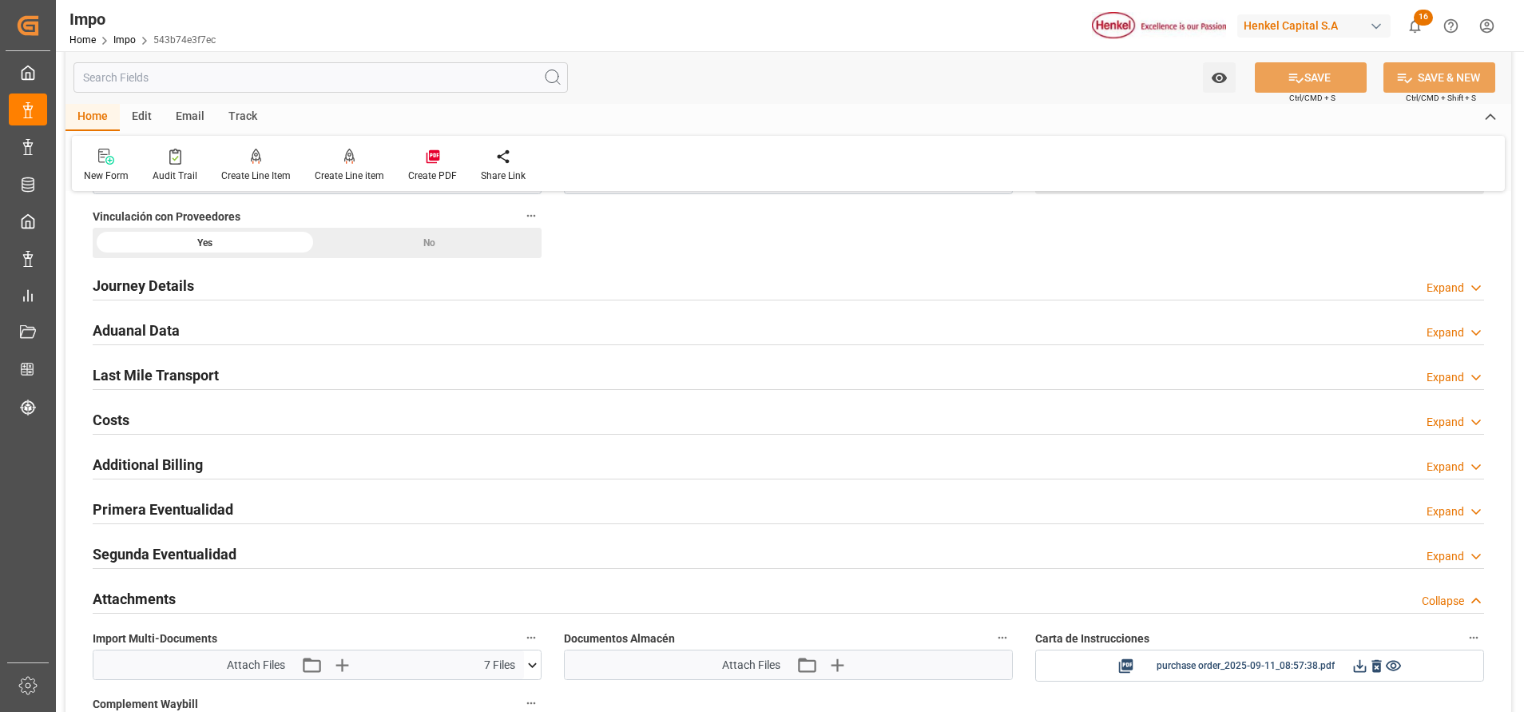
scroll to position [1318, 0]
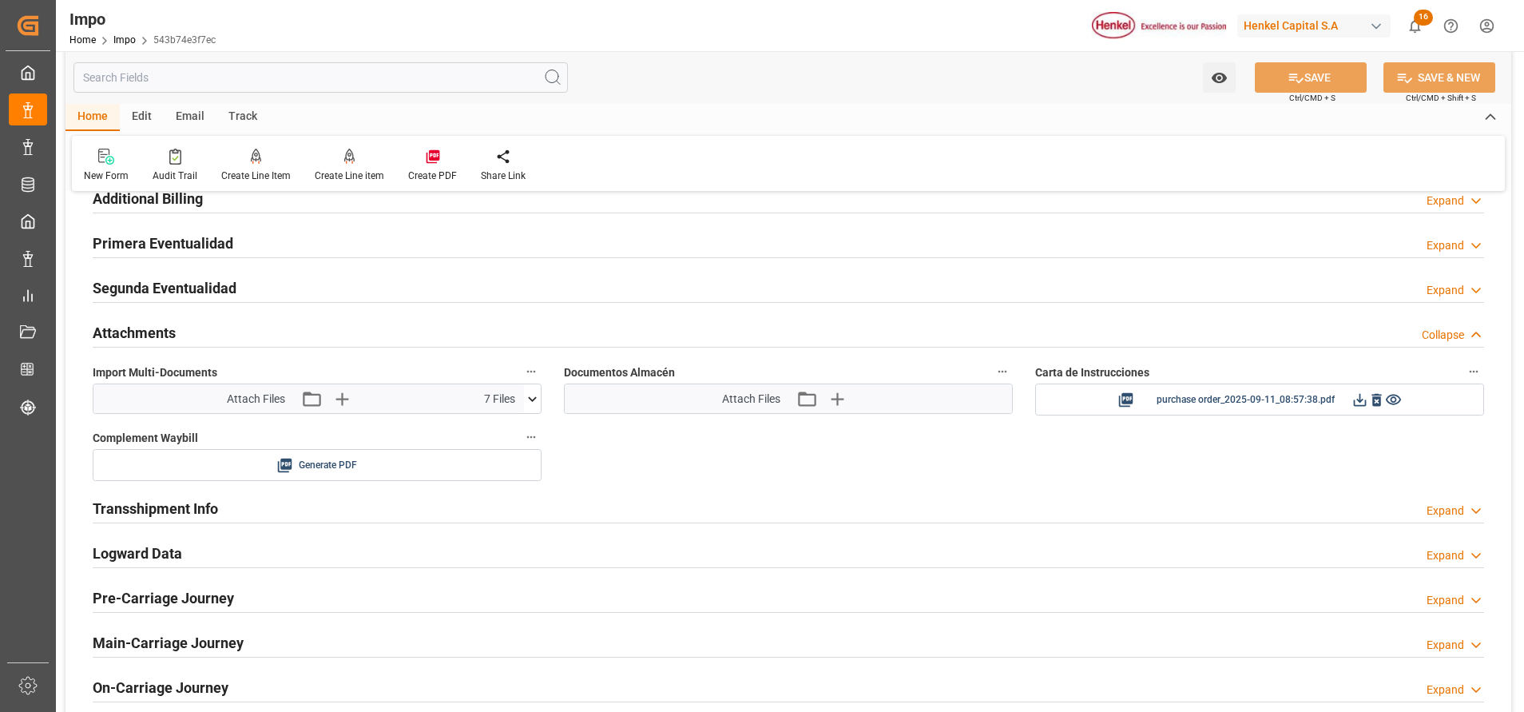
click at [196, 248] on h2 "Primera Eventualidad" at bounding box center [163, 244] width 141 height 22
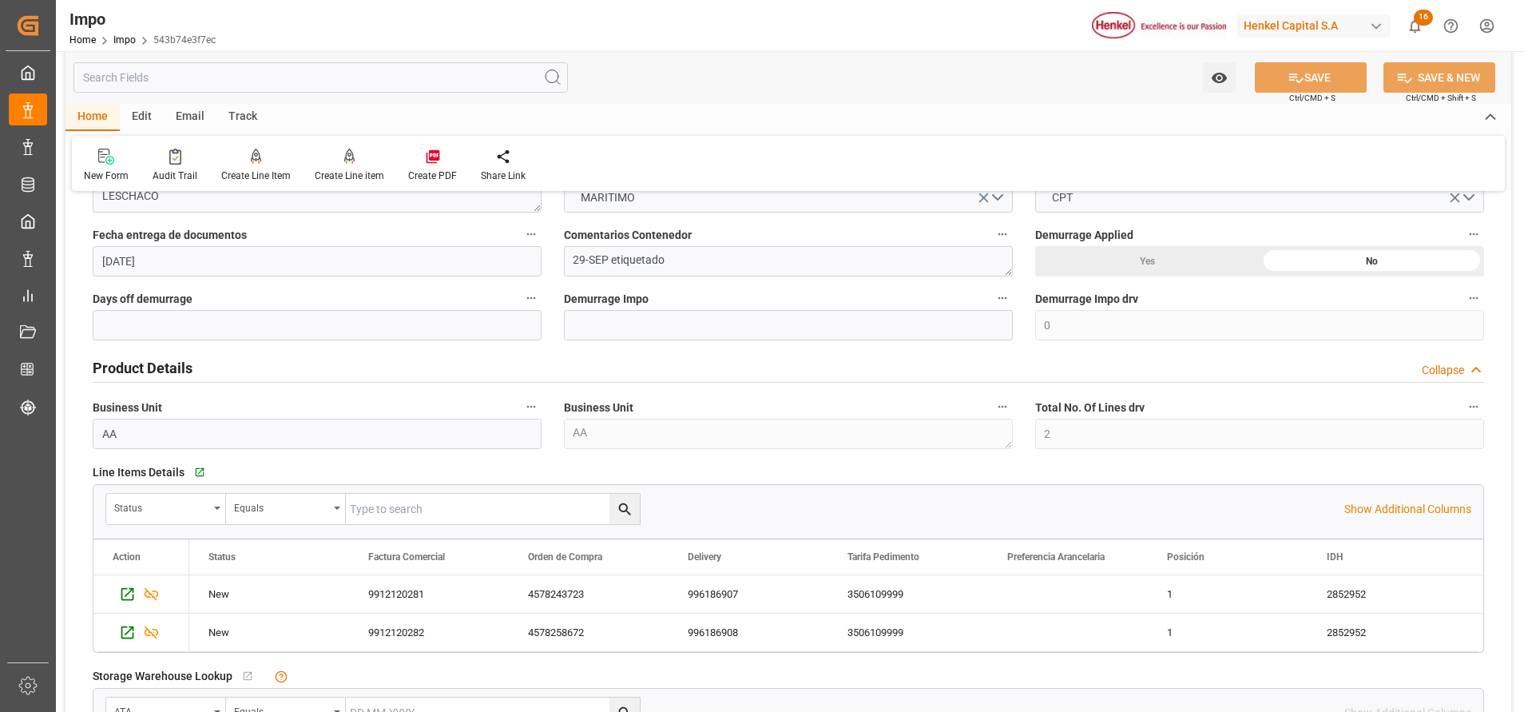
scroll to position [0, 0]
